Goal: Register for event/course

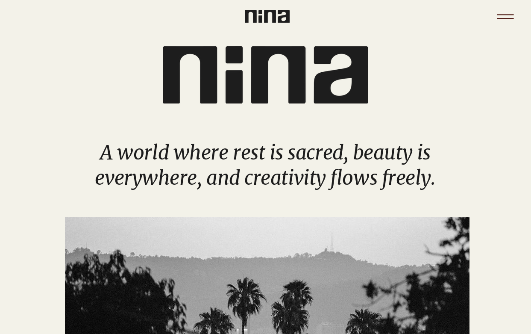
click at [506, 11] on icon "Menu" at bounding box center [506, 17] width 30 height 30
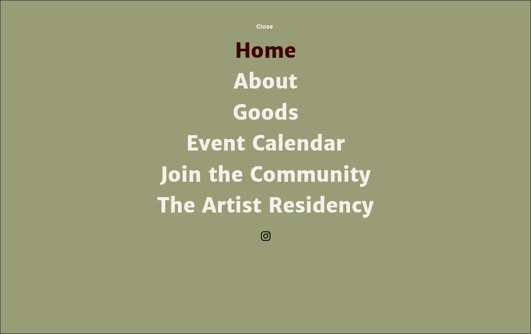
click at [279, 143] on link "Event Calendar" at bounding box center [265, 143] width 223 height 31
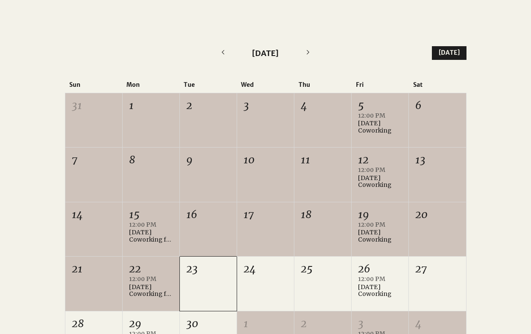
scroll to position [310, 0]
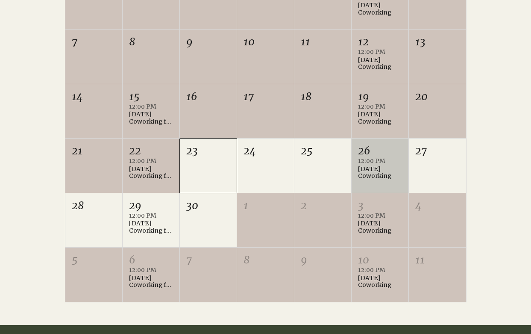
click at [374, 171] on div "[DATE] Coworking" at bounding box center [380, 172] width 44 height 15
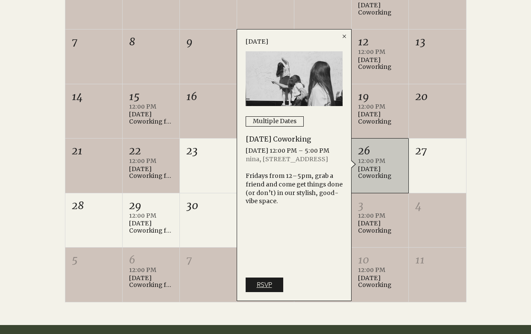
click at [273, 280] on link "RSVP" at bounding box center [265, 285] width 38 height 15
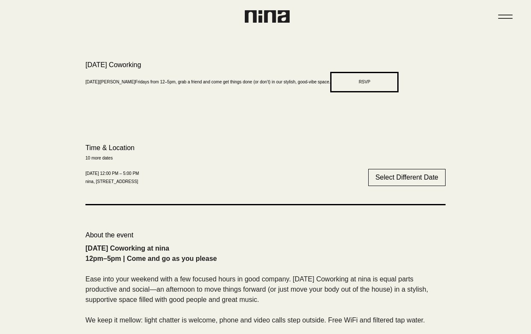
click at [340, 77] on button "RSVP" at bounding box center [365, 82] width 68 height 21
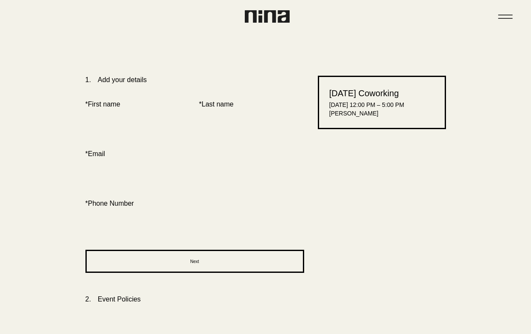
click at [121, 100] on label "* First name" at bounding box center [138, 104] width 105 height 10
click at [121, 115] on input "* First name" at bounding box center [138, 125] width 105 height 21
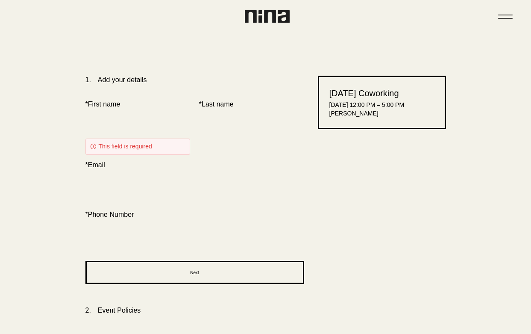
click at [106, 105] on label "* First name" at bounding box center [138, 104] width 105 height 10
click at [106, 115] on input "* First name" at bounding box center [138, 125] width 105 height 21
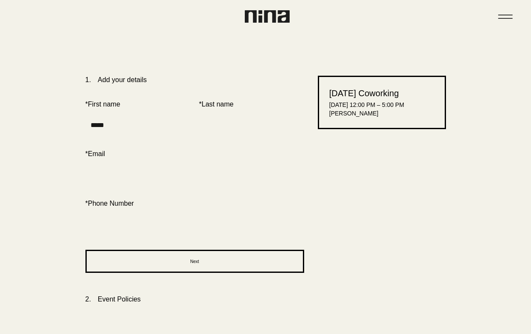
type input "*****"
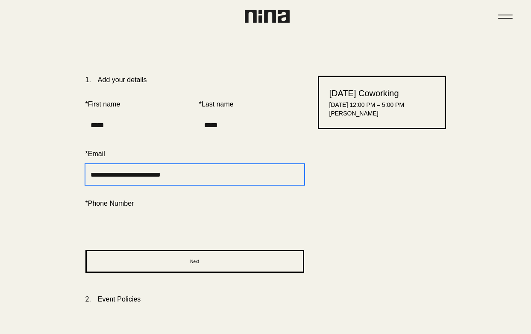
type input "**********"
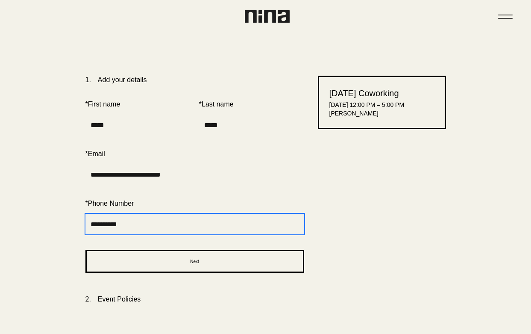
type input "**********"
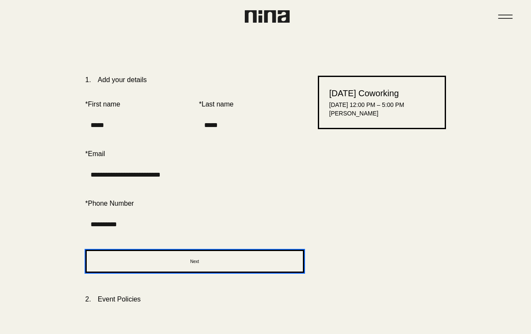
click at [174, 268] on button "Next" at bounding box center [195, 261] width 219 height 23
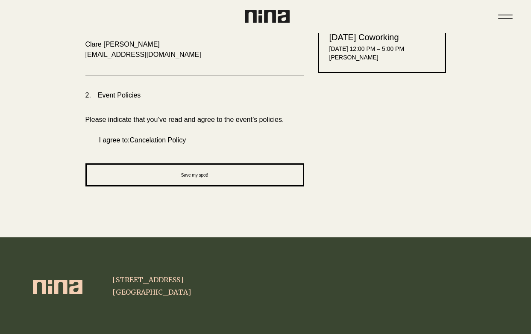
scroll to position [76, 0]
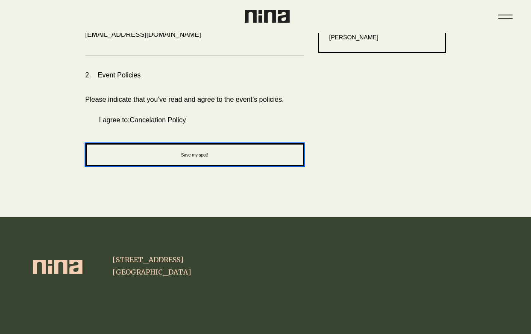
click at [160, 152] on button "Save my spot!" at bounding box center [195, 154] width 219 height 23
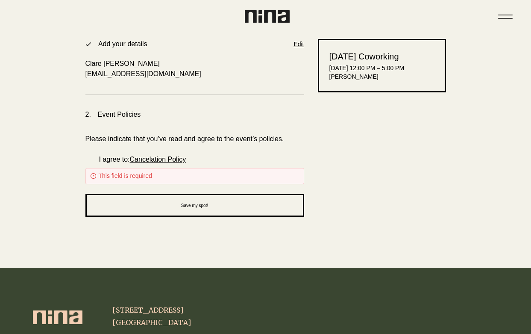
scroll to position [36, 0]
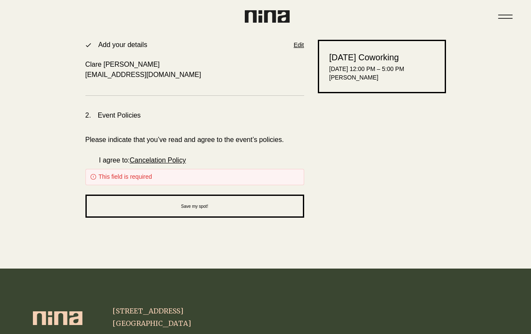
click at [100, 158] on span "I agree to:" at bounding box center [114, 159] width 31 height 7
click at [141, 159] on link "Cancelation Policy" at bounding box center [158, 159] width 56 height 7
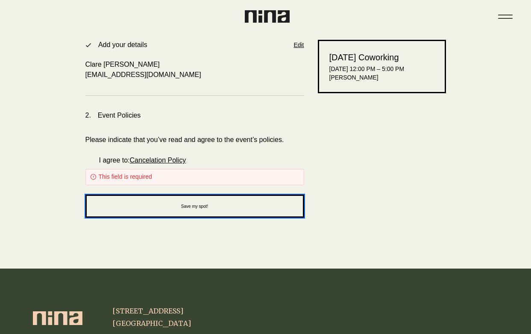
click at [181, 199] on button "Save my spot!" at bounding box center [195, 206] width 219 height 23
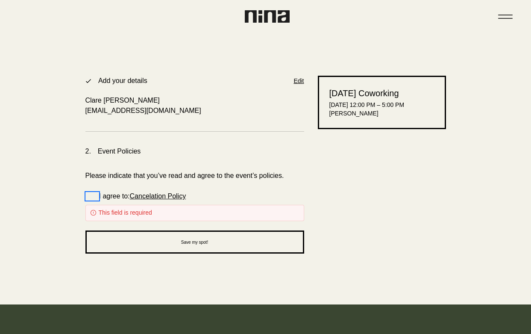
click at [92, 198] on span "I agree to: Cancelation Policy" at bounding box center [90, 196] width 9 height 9
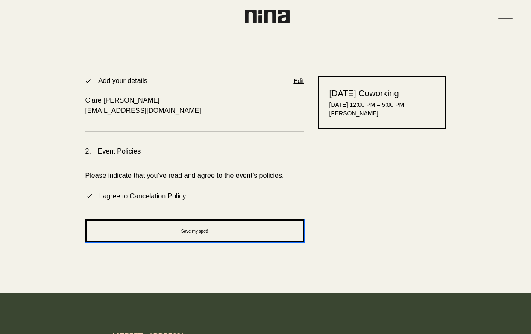
click at [116, 235] on button "Save my spot!" at bounding box center [195, 230] width 219 height 23
